Goal: Task Accomplishment & Management: Use online tool/utility

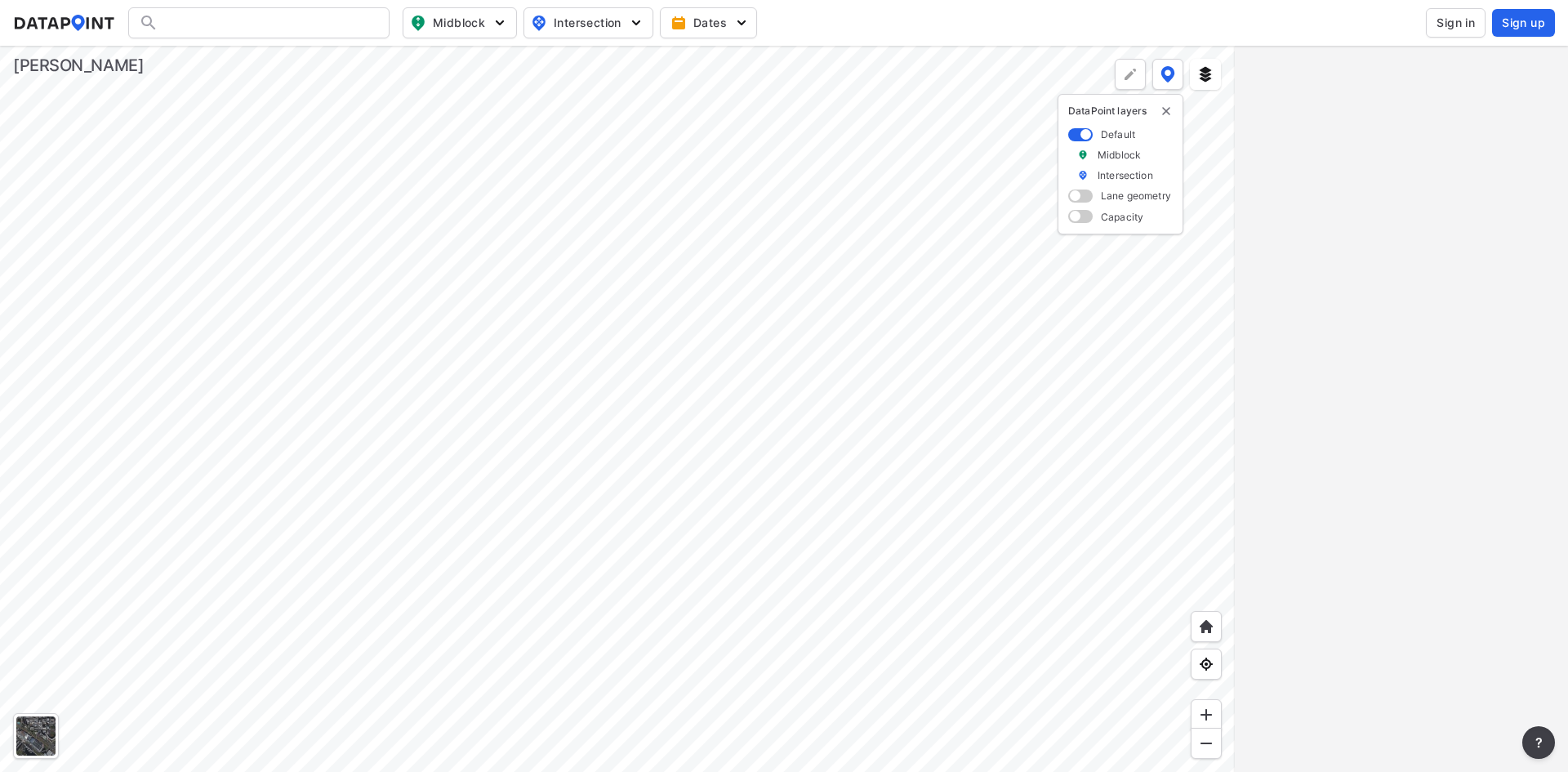
click at [1447, 29] on span "Sign in" at bounding box center [1455, 23] width 39 height 16
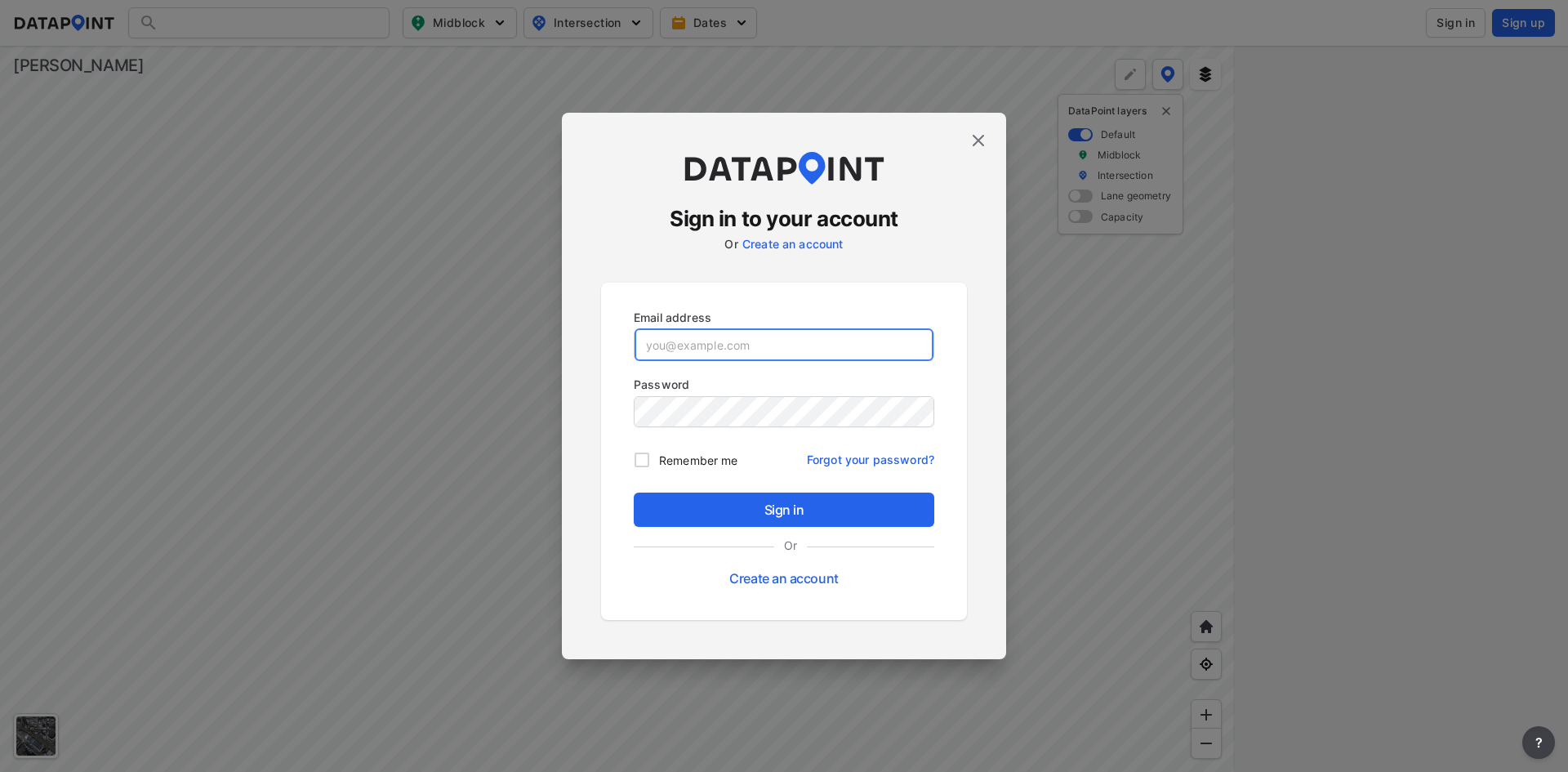
type input "[EMAIL_ADDRESS][DOMAIN_NAME]"
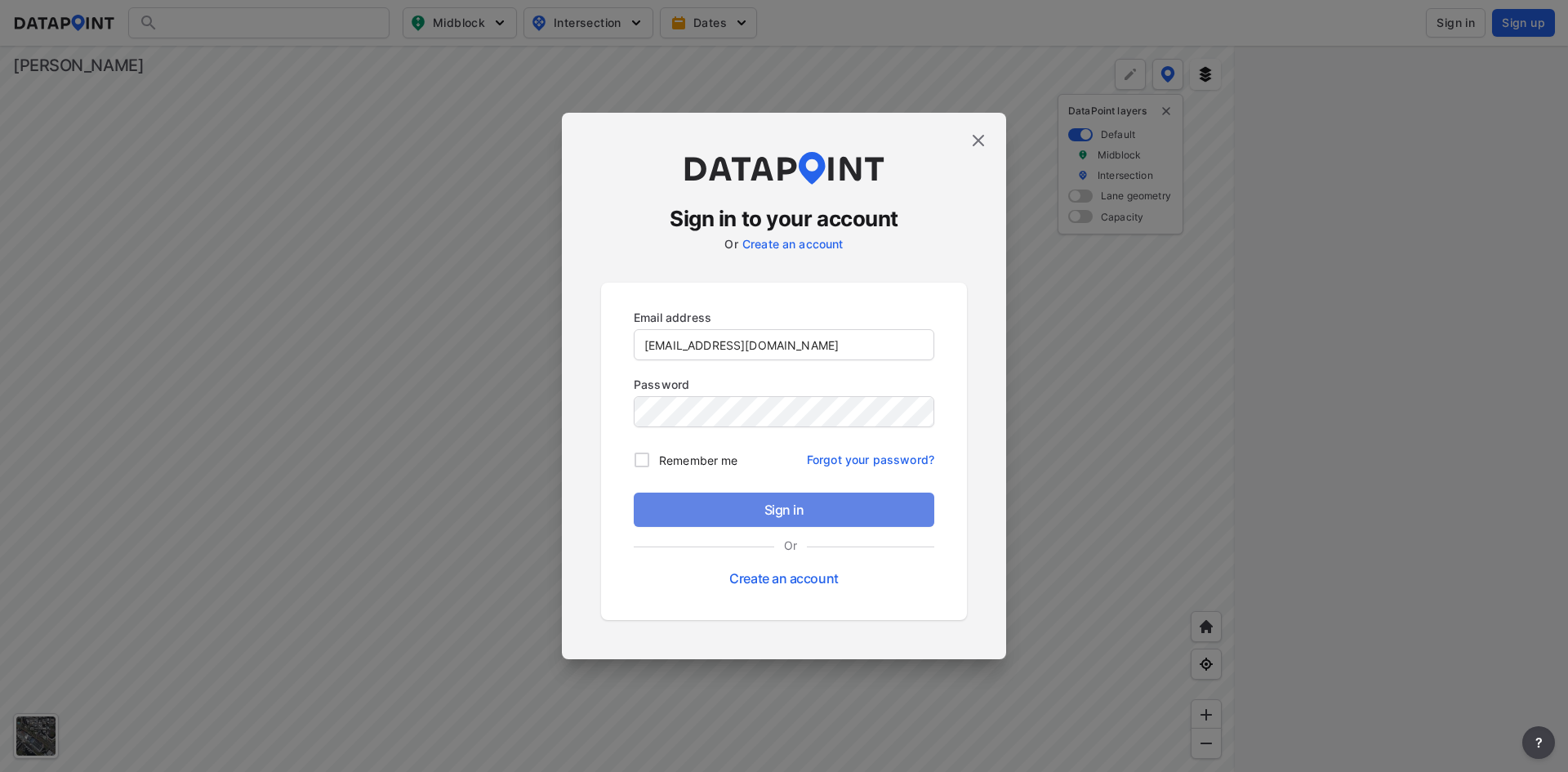
click at [726, 515] on span "Sign in" at bounding box center [784, 509] width 275 height 20
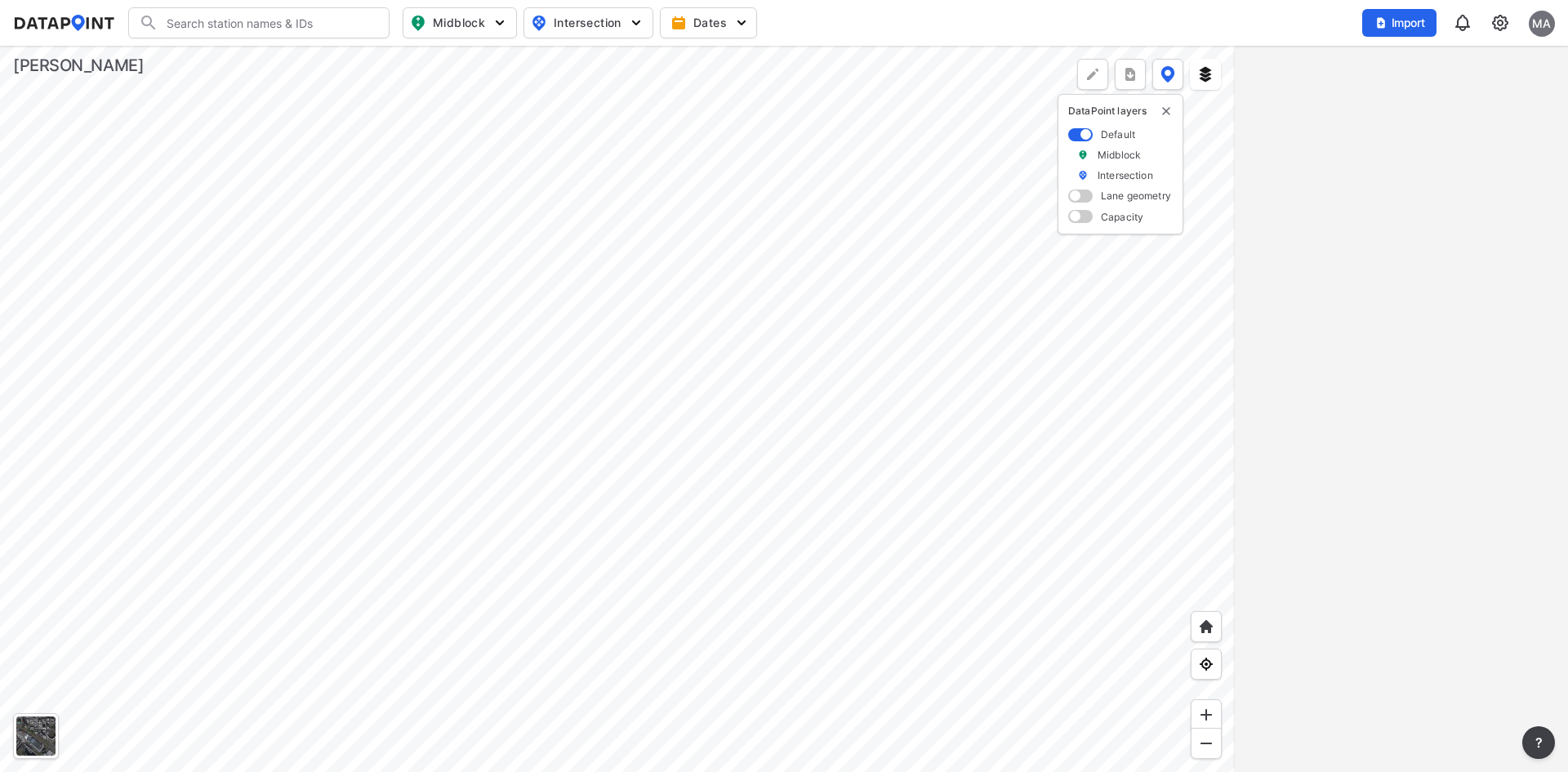
click at [1414, 26] on span "Import" at bounding box center [1400, 23] width 55 height 16
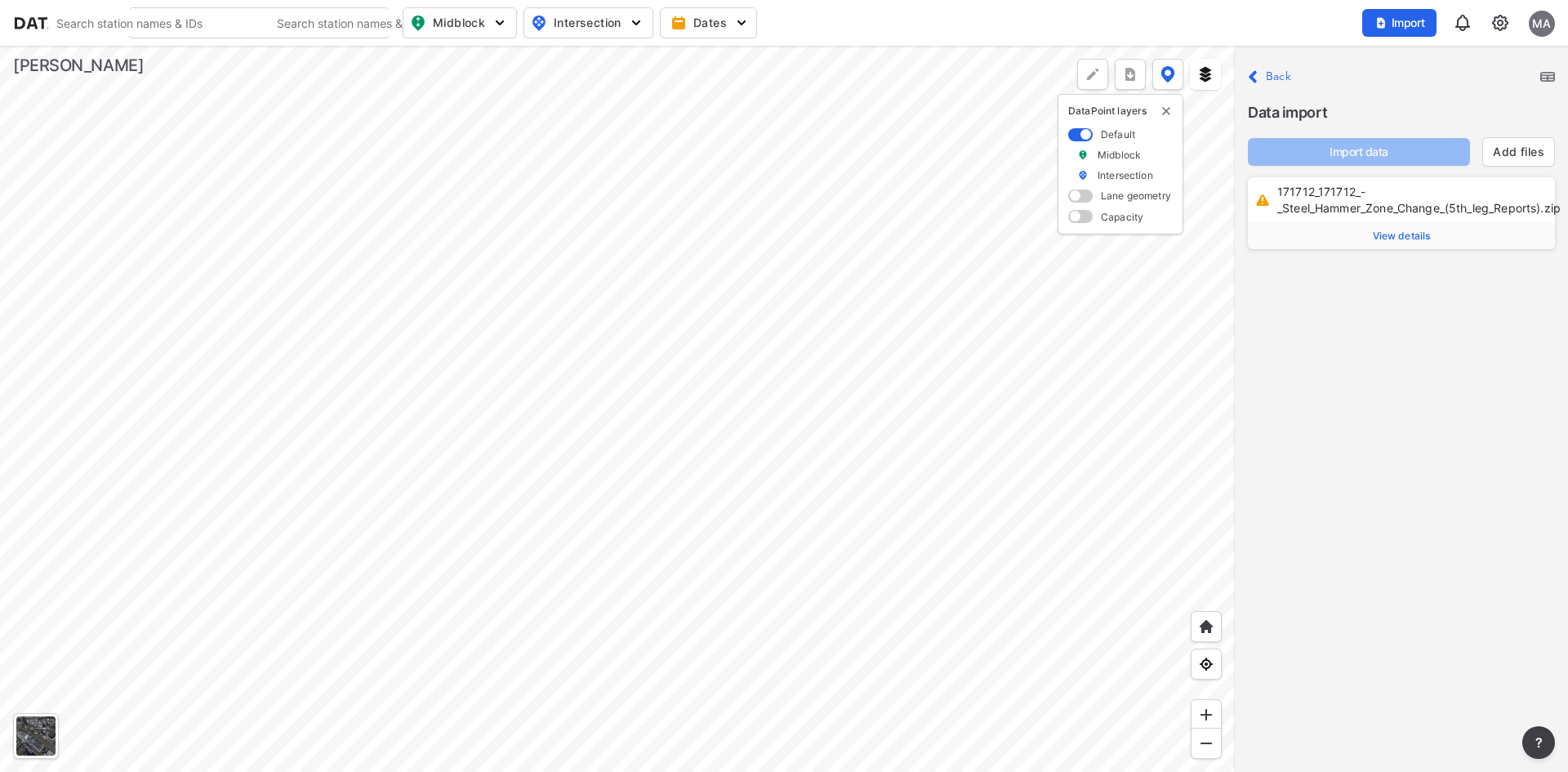
click at [1422, 237] on span "View details" at bounding box center [1401, 236] width 58 height 13
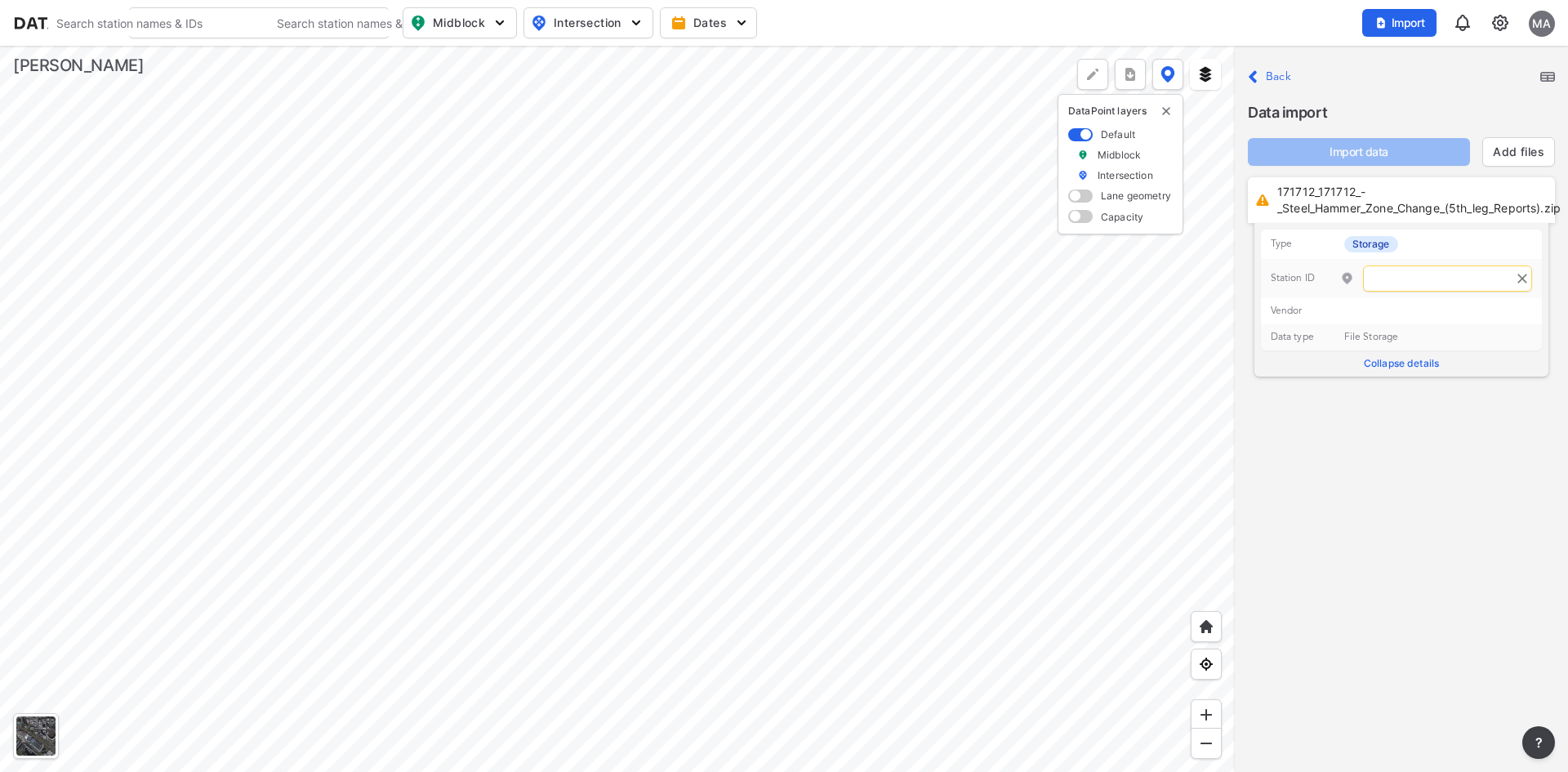
click at [1441, 275] on input "text" at bounding box center [1448, 279] width 169 height 26
click at [1371, 314] on span "e [GEOGRAPHIC_DATA]" at bounding box center [1434, 312] width 126 height 14
type input "285"
click at [1357, 153] on span "Import data" at bounding box center [1359, 152] width 196 height 16
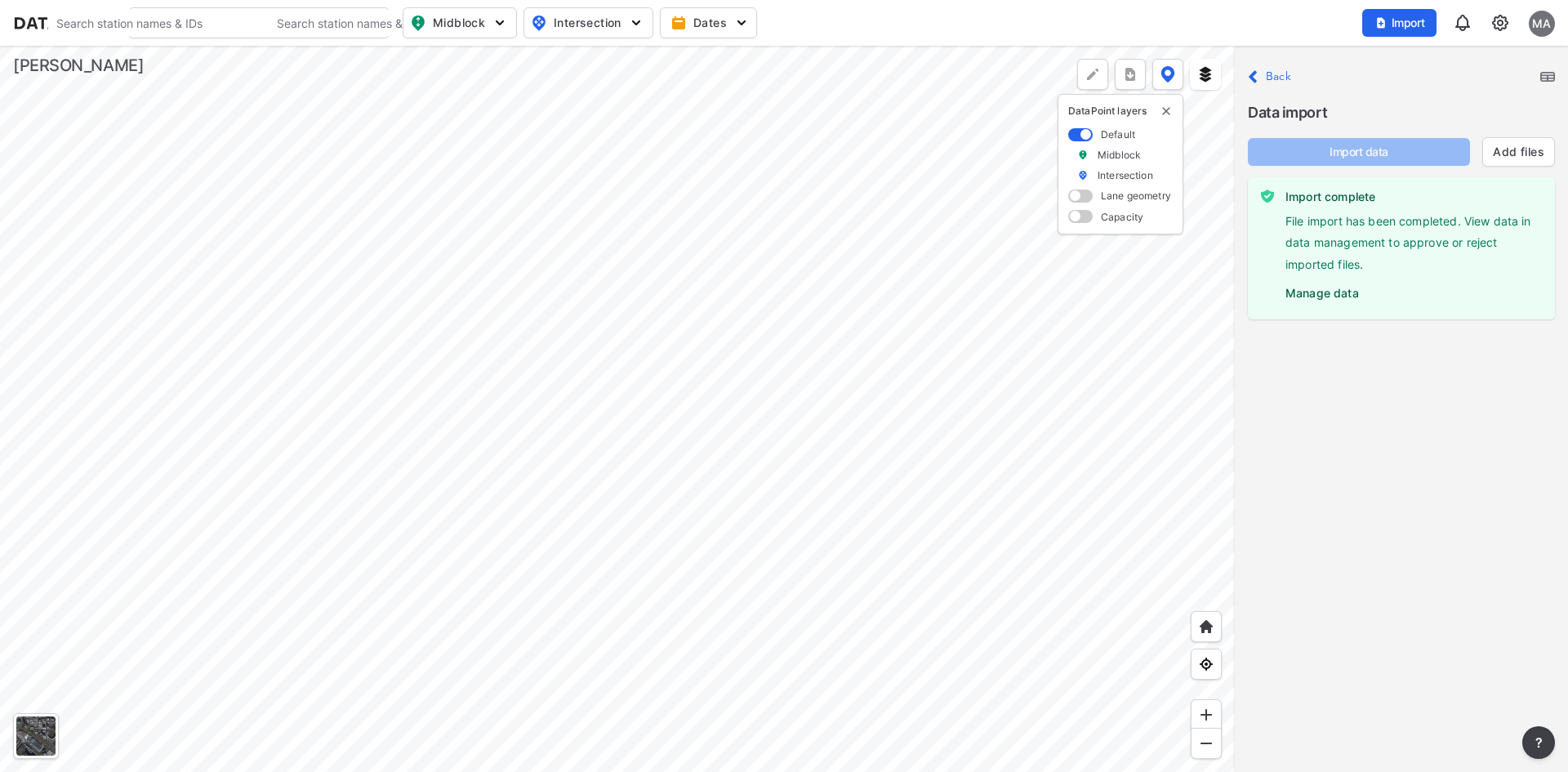
click at [1320, 299] on label "Manage data" at bounding box center [1414, 289] width 256 height 24
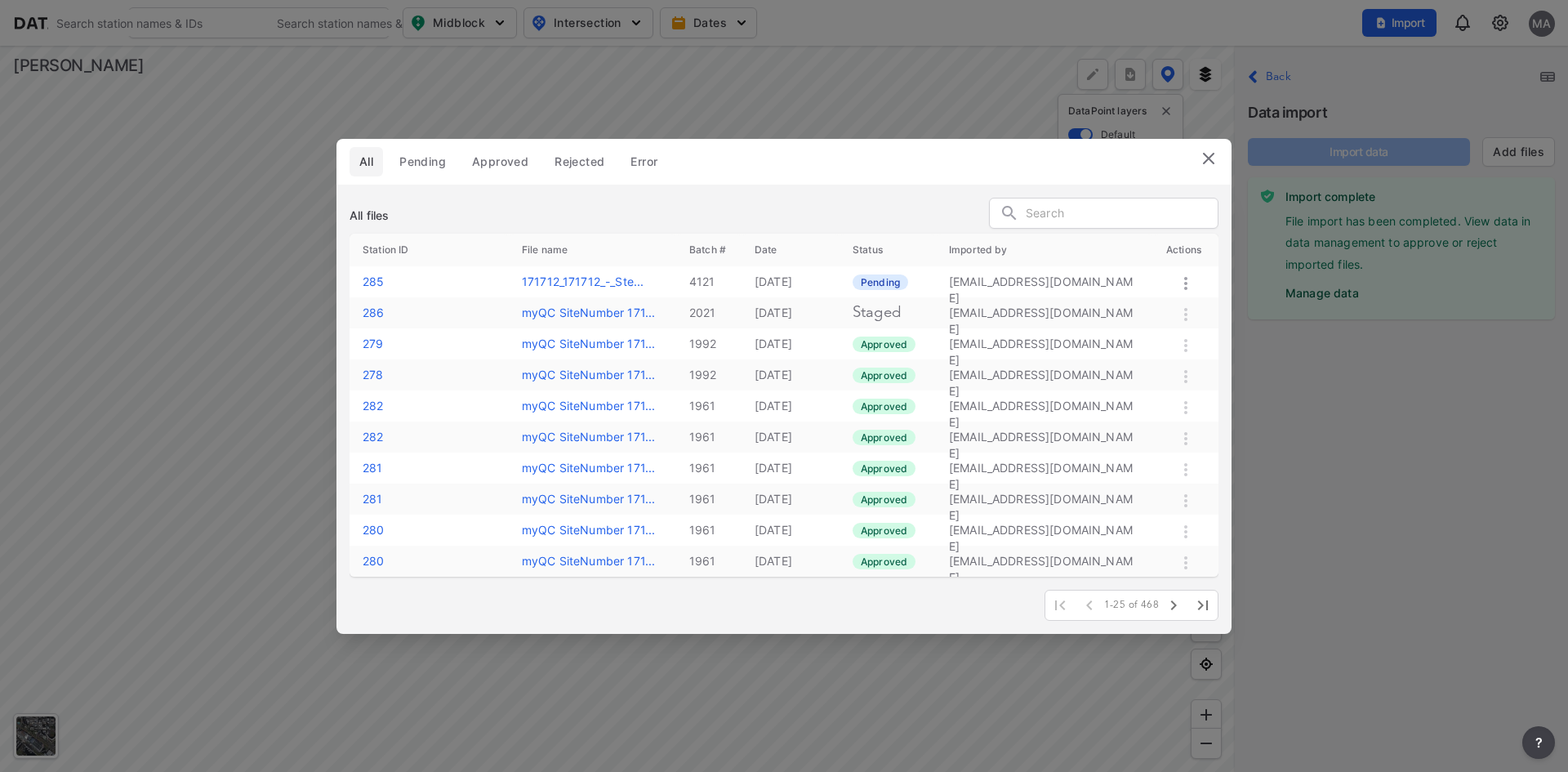
click at [428, 167] on span "Pending" at bounding box center [422, 161] width 46 height 16
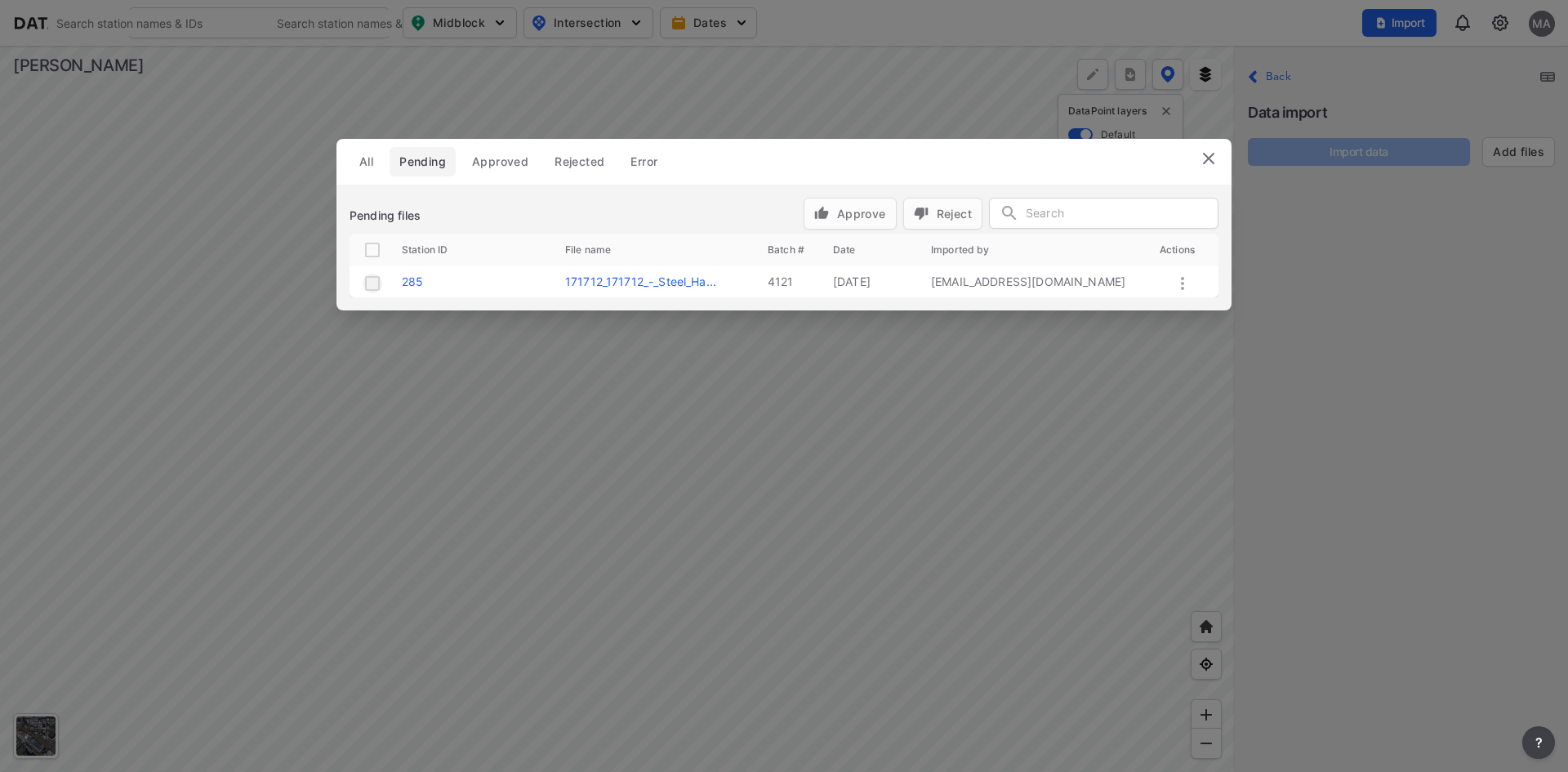
click at [374, 283] on input "checkbox" at bounding box center [372, 283] width 20 height 20
checkbox input "true"
click at [834, 205] on span "Approve" at bounding box center [850, 214] width 72 height 17
checkbox input "false"
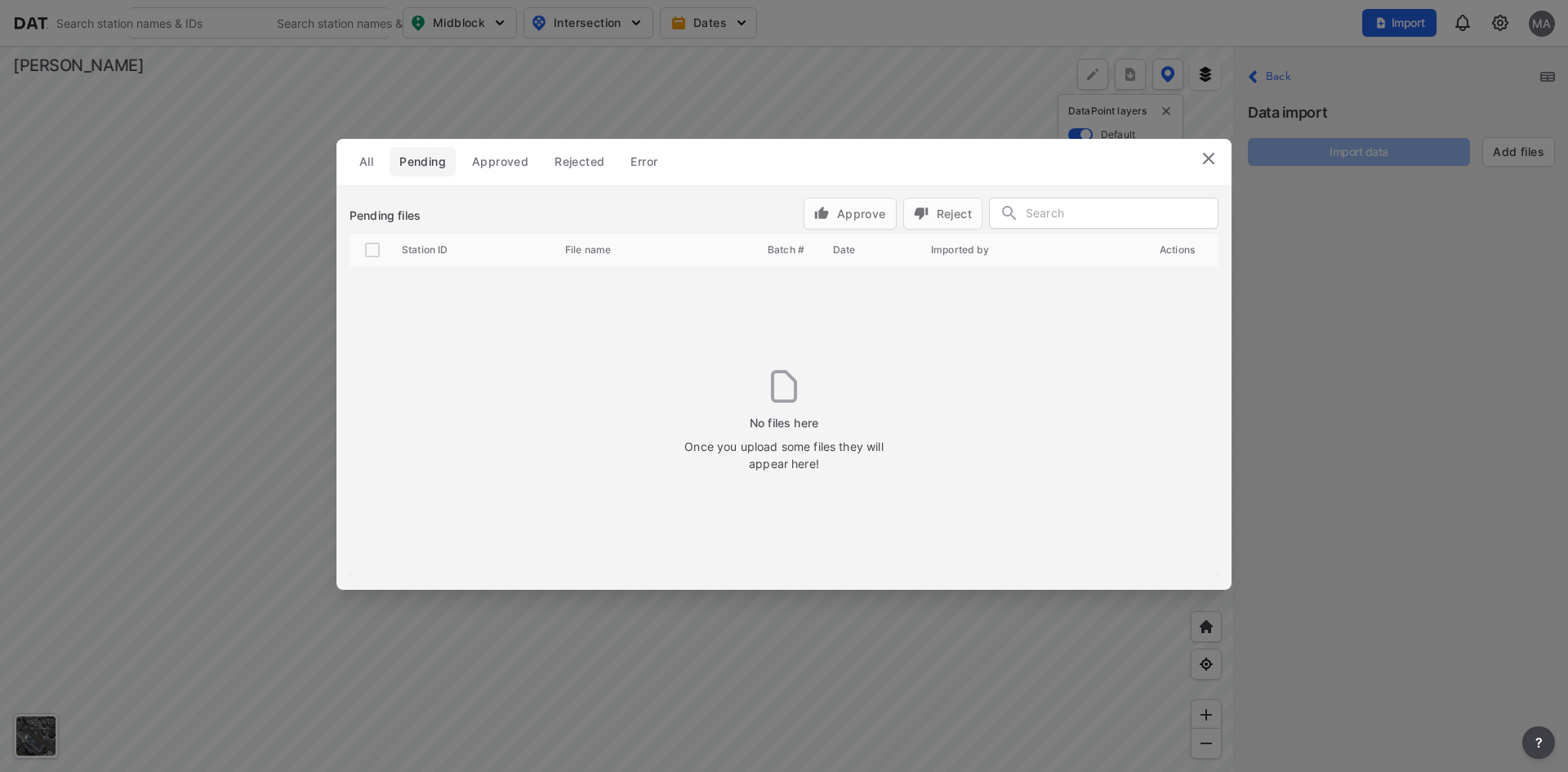
click at [1206, 153] on img at bounding box center [1208, 158] width 20 height 20
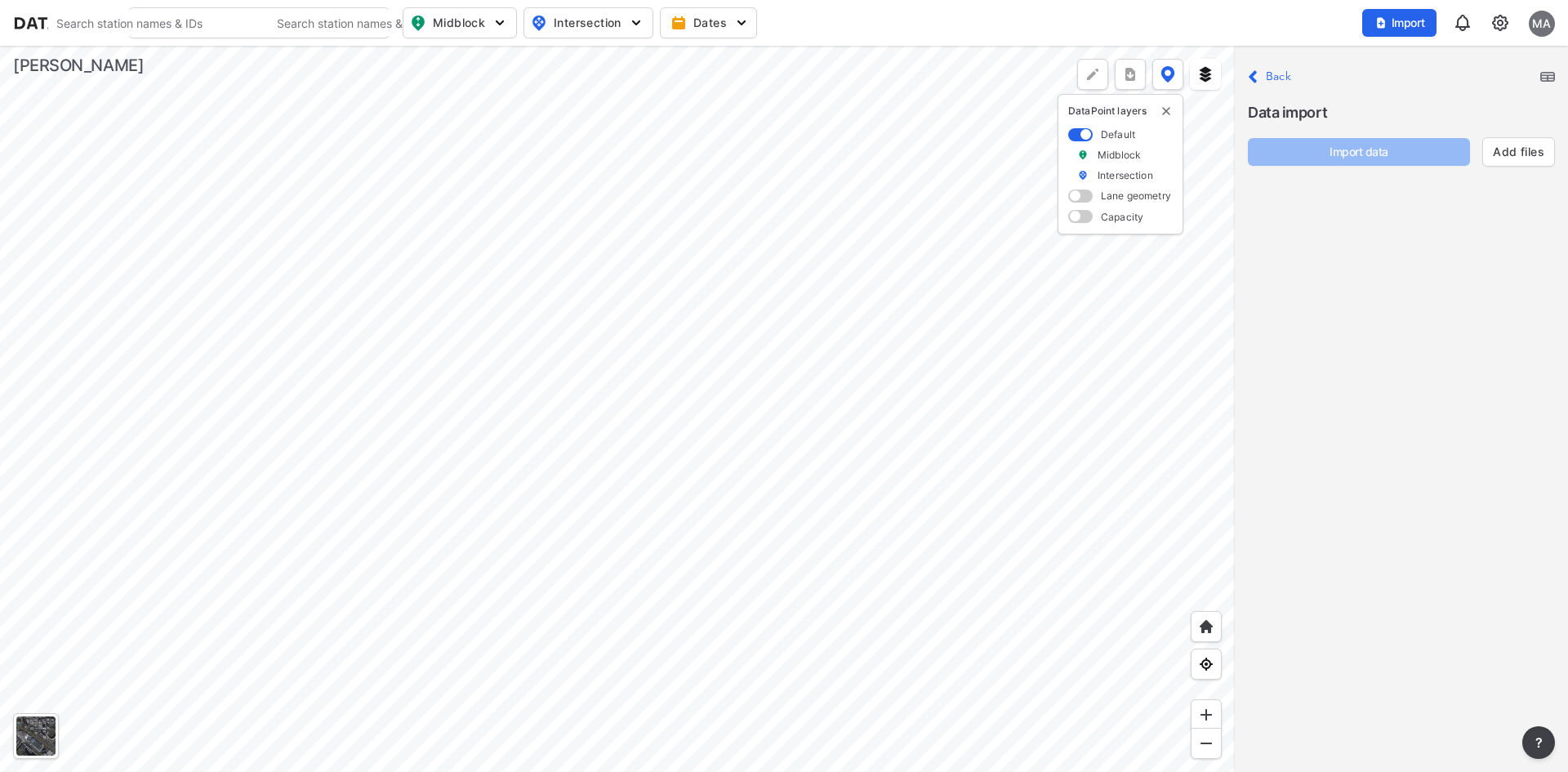
click at [1541, 21] on div "MA" at bounding box center [1542, 24] width 26 height 26
click at [1471, 92] on p "Log out" at bounding box center [1486, 93] width 137 height 29
